Goal: Find specific page/section: Find specific page/section

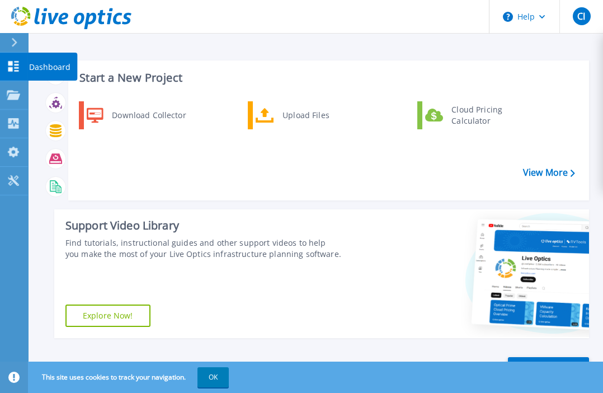
click at [15, 59] on link "Dashboard Dashboard" at bounding box center [14, 67] width 28 height 29
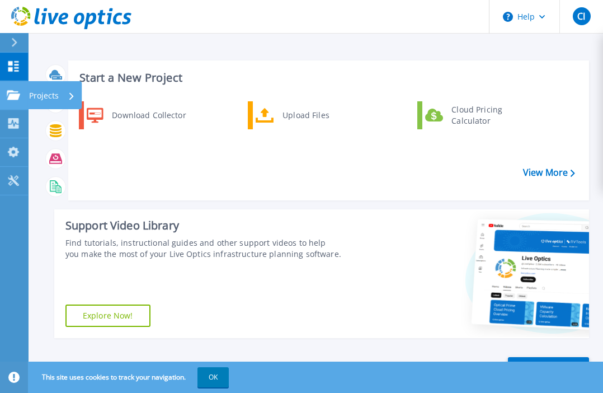
click at [16, 90] on div at bounding box center [13, 95] width 13 height 10
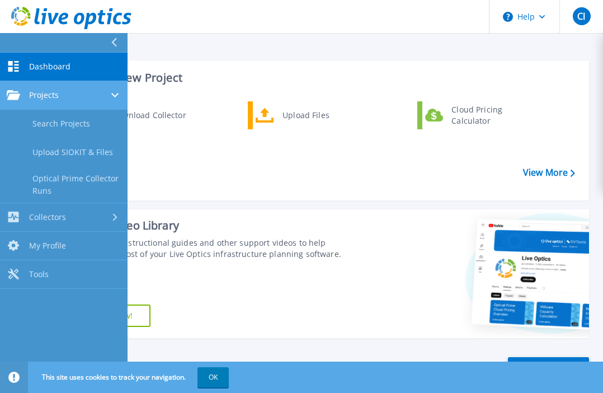
click at [48, 91] on span "Projects" at bounding box center [44, 95] width 30 height 10
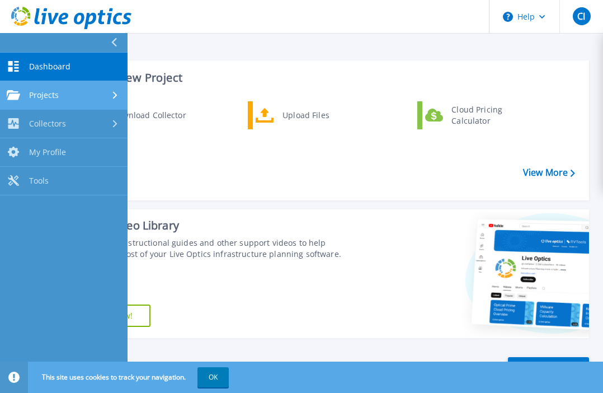
click at [50, 91] on span "Projects" at bounding box center [44, 95] width 30 height 10
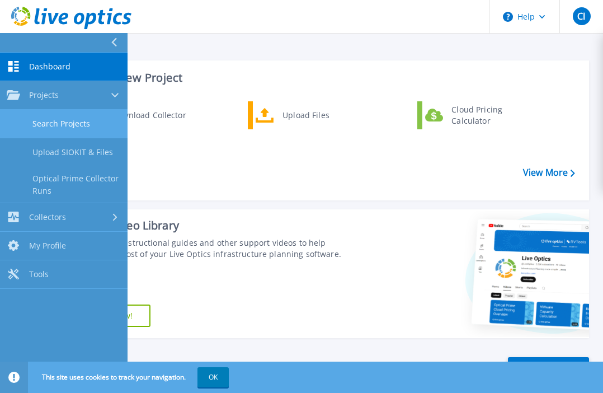
click at [61, 119] on link "Search Projects" at bounding box center [64, 124] width 128 height 29
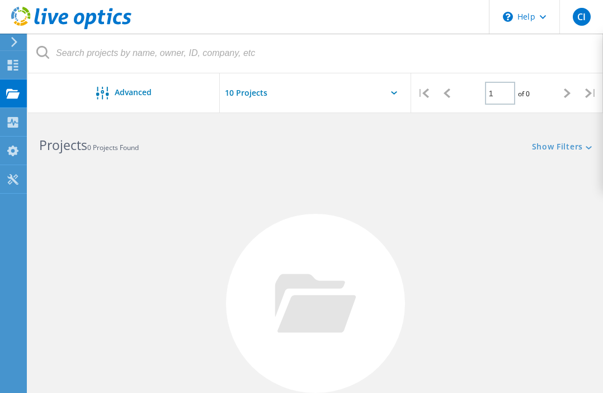
click at [254, 91] on input "text" at bounding box center [276, 92] width 112 height 39
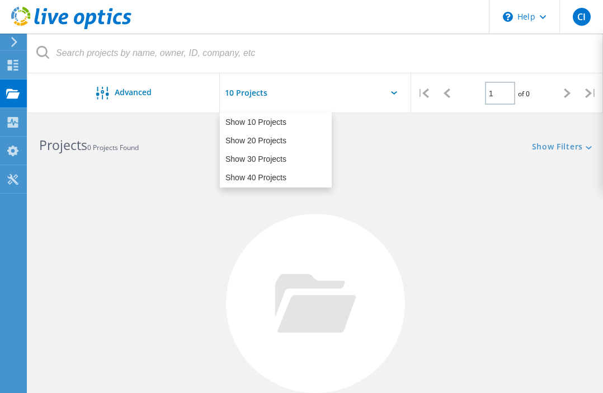
click at [165, 134] on div "Projects 0 Projects Found" at bounding box center [172, 135] width 288 height 30
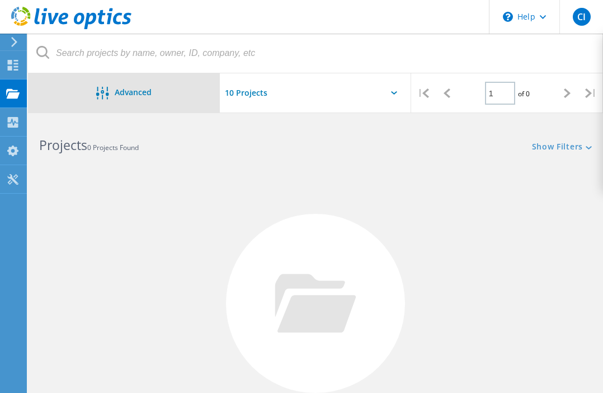
click at [134, 96] on span "Advanced" at bounding box center [133, 92] width 37 height 8
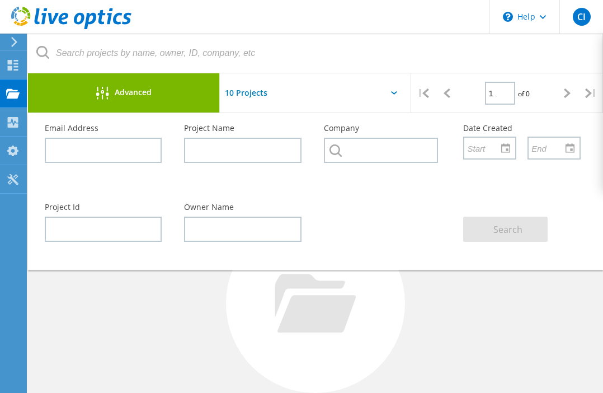
click at [134, 96] on span "Advanced" at bounding box center [133, 92] width 37 height 8
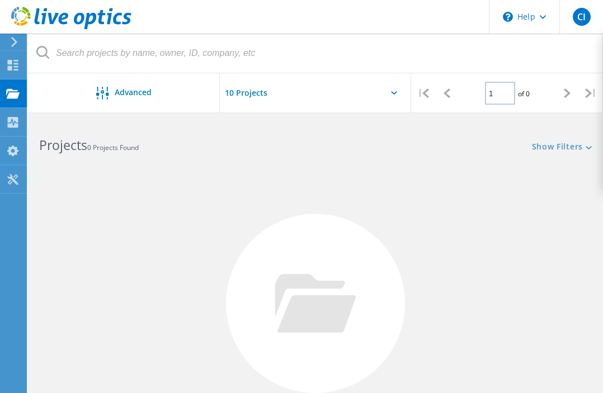
click at [270, 191] on div "No Projects Found Try refining your search." at bounding box center [315, 313] width 553 height 289
click at [225, 18] on header "\n Help Explore Helpful Articles Contact Support CI End User CICC IT it_support…" at bounding box center [301, 17] width 603 height 34
